Goal: Task Accomplishment & Management: Use online tool/utility

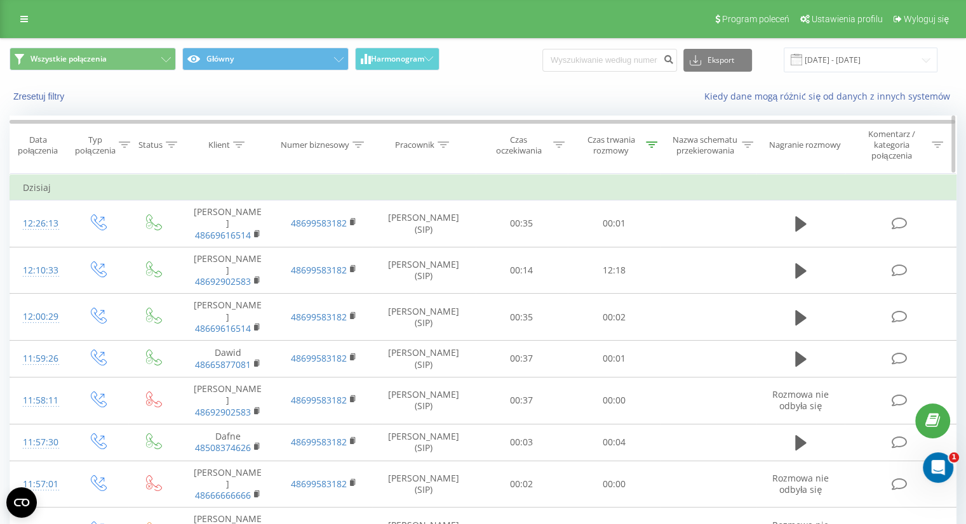
click at [648, 145] on icon at bounding box center [651, 145] width 11 height 6
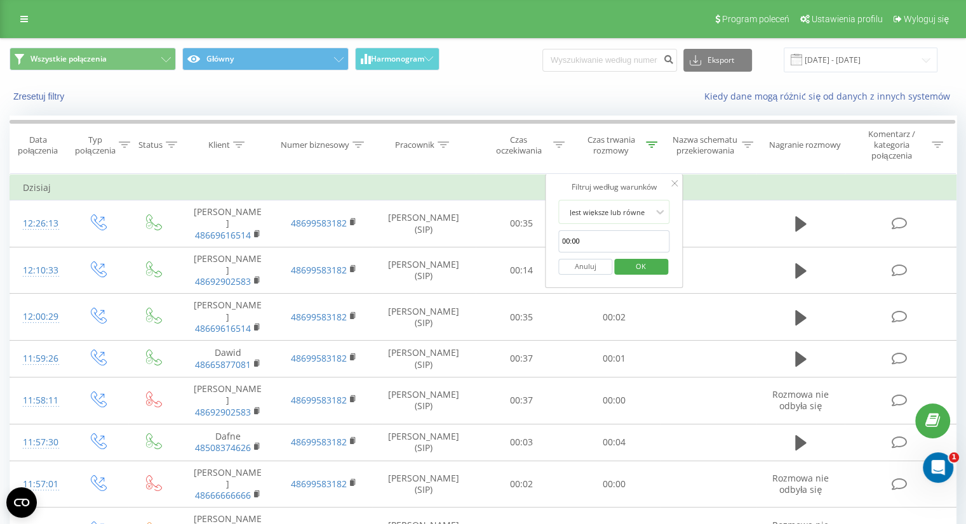
click at [589, 237] on input "00:00" at bounding box center [614, 241] width 112 height 22
type input "00:20"
click button "OK" at bounding box center [641, 267] width 54 height 16
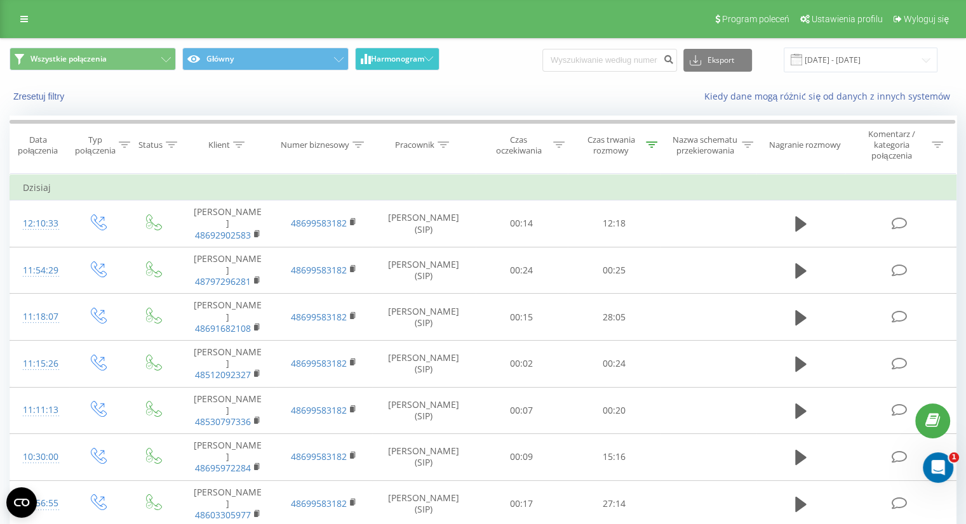
drag, startPoint x: 395, startPoint y: 43, endPoint x: 409, endPoint y: 61, distance: 23.0
click at [396, 49] on div "Wszystkie połączenia Główny Harmonogram Eksport .csv .xls .xlsx [DATE] - [DATE]" at bounding box center [483, 60] width 964 height 43
click at [411, 62] on span "Harmonogram" at bounding box center [397, 59] width 53 height 9
